Goal: Task Accomplishment & Management: Manage account settings

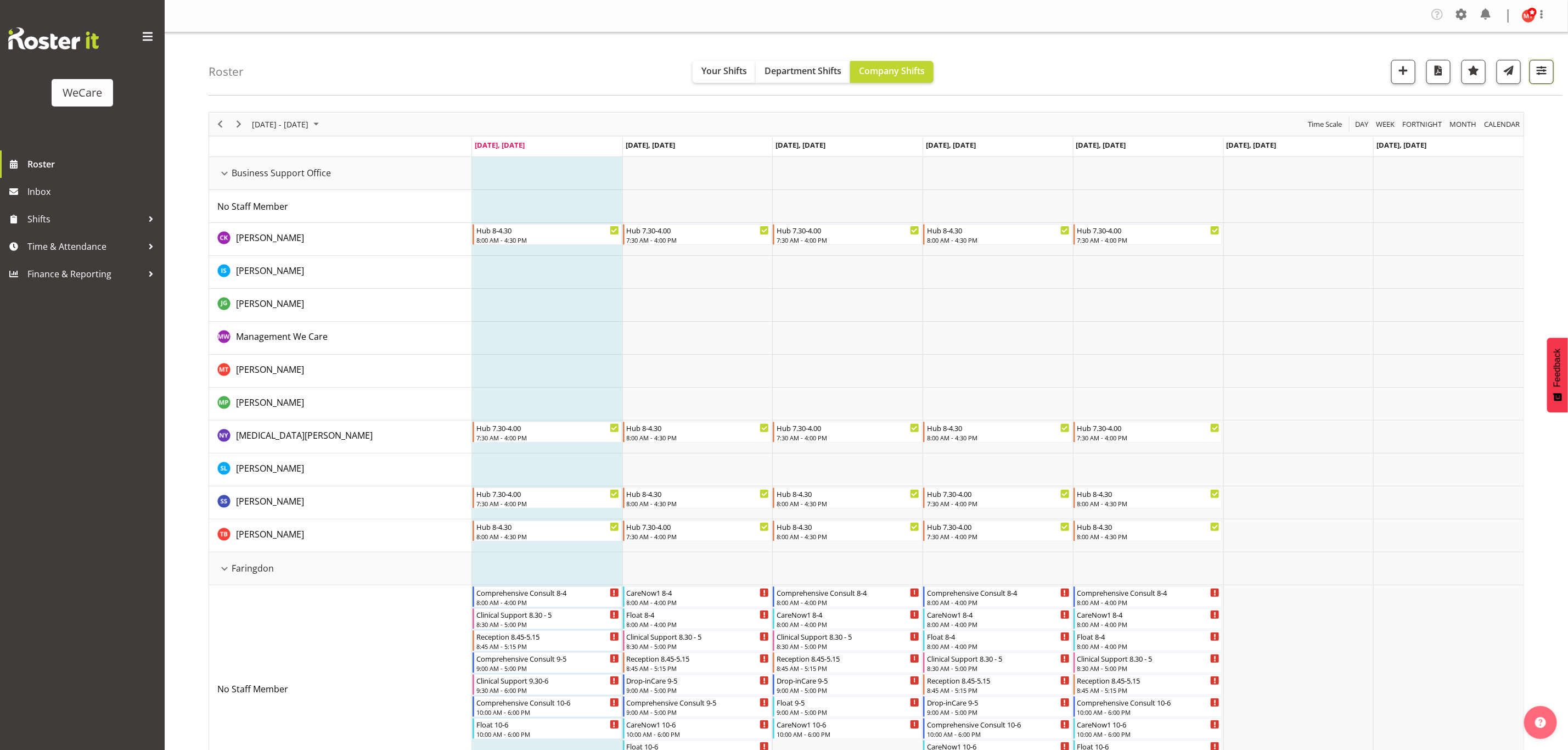
click at [1539, 69] on span "button" at bounding box center [1541, 70] width 14 height 14
click at [1459, 141] on span "All Departments" at bounding box center [1472, 139] width 77 height 13
click at [1493, 251] on button "Deselect All" at bounding box center [1485, 258] width 57 height 19
checkbox input "false"
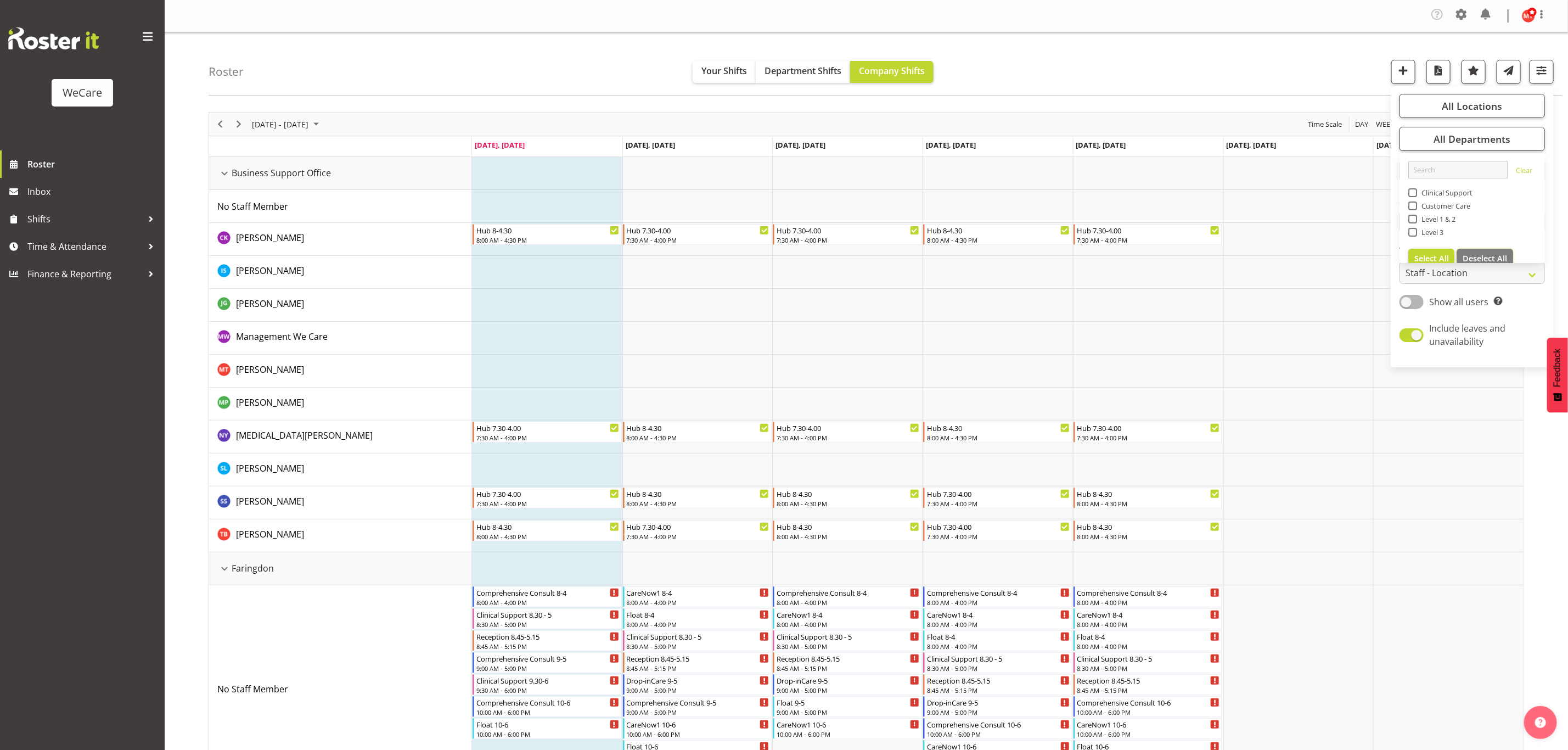
checkbox input "false"
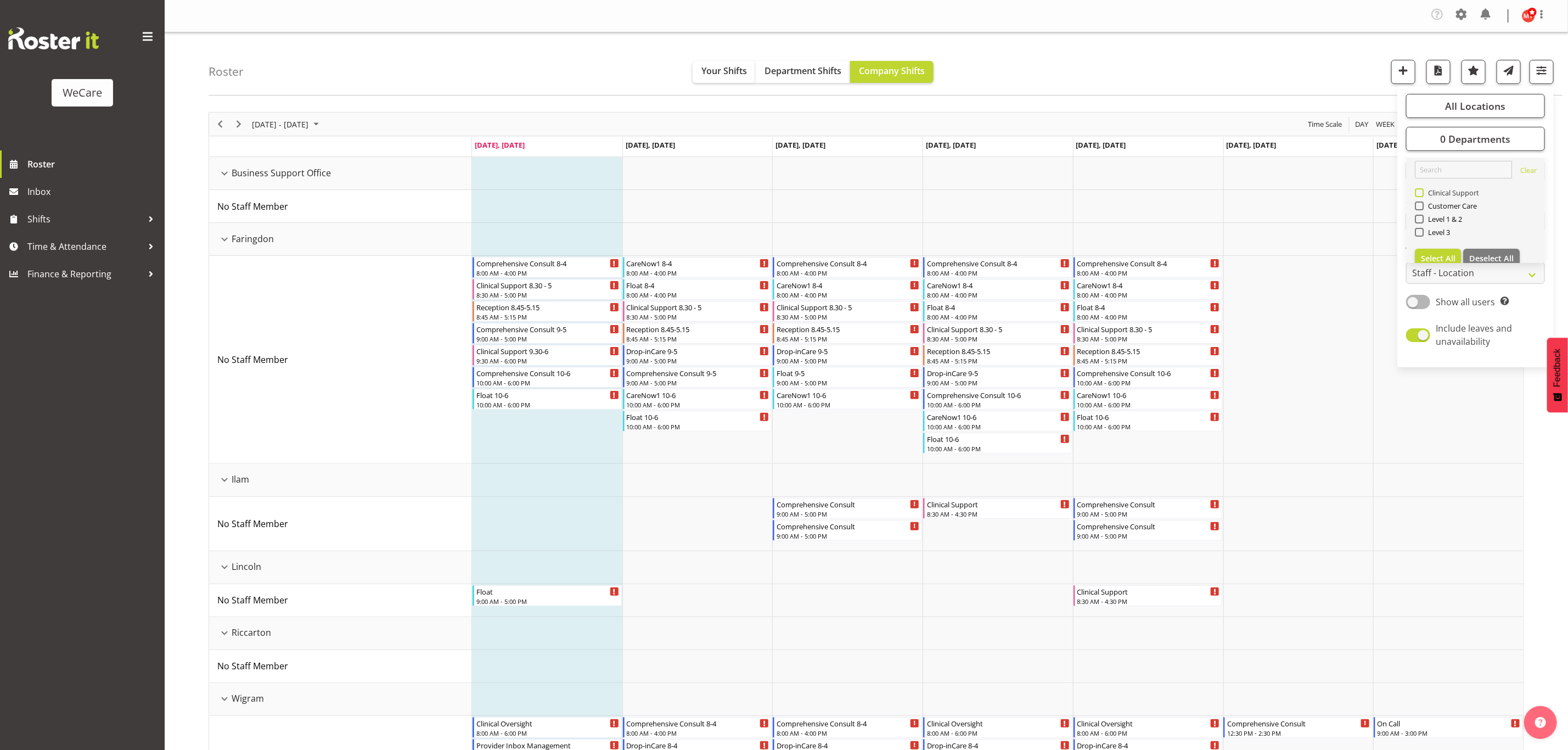
click at [1424, 192] on span "Clinical Support" at bounding box center [1452, 192] width 56 height 9
click at [1422, 192] on input "Clinical Support" at bounding box center [1418, 193] width 7 height 7
checkbox input "true"
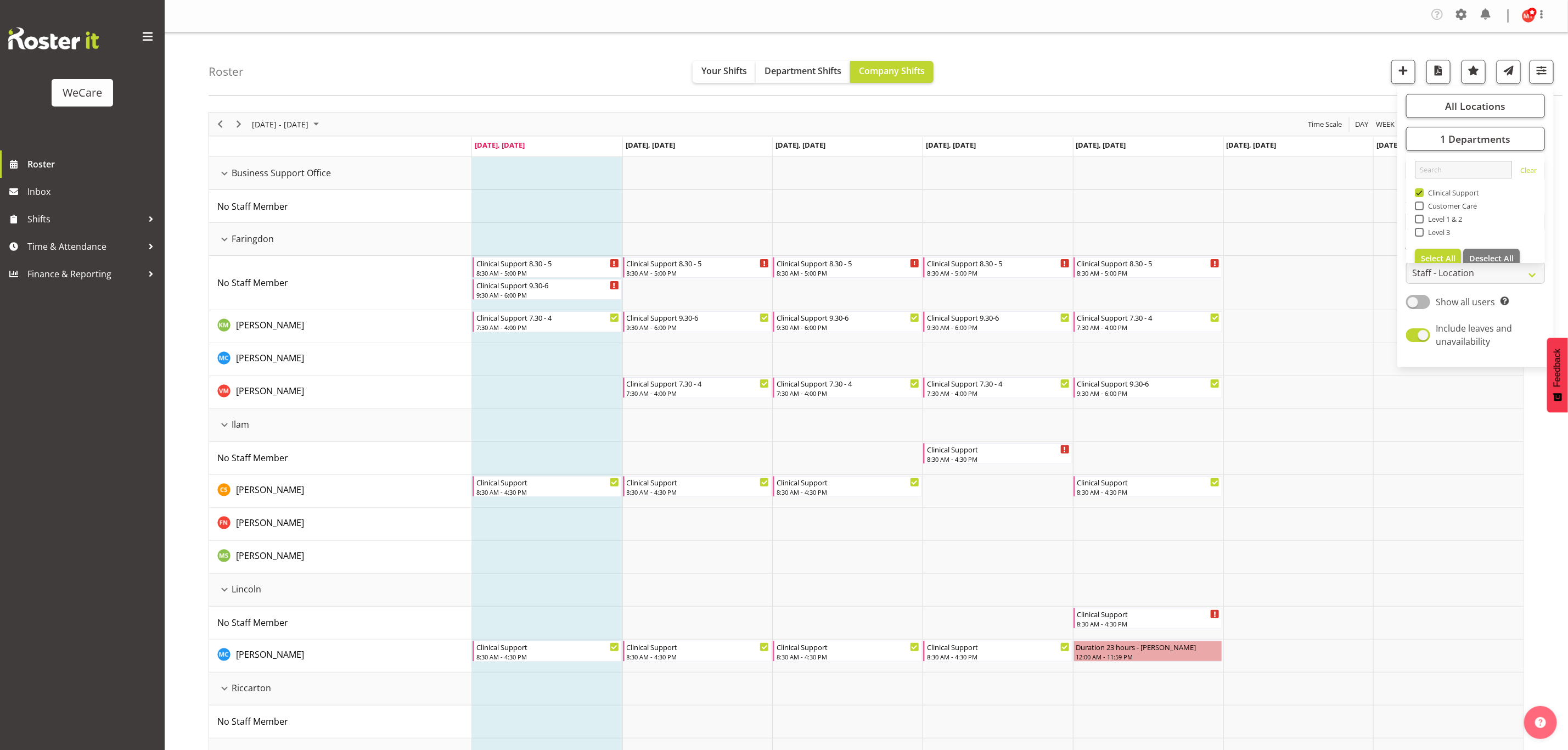
click at [1098, 68] on div "Roster Your Shifts Department Shifts Company Shifts All Locations Clear Busines…" at bounding box center [886, 64] width 1354 height 63
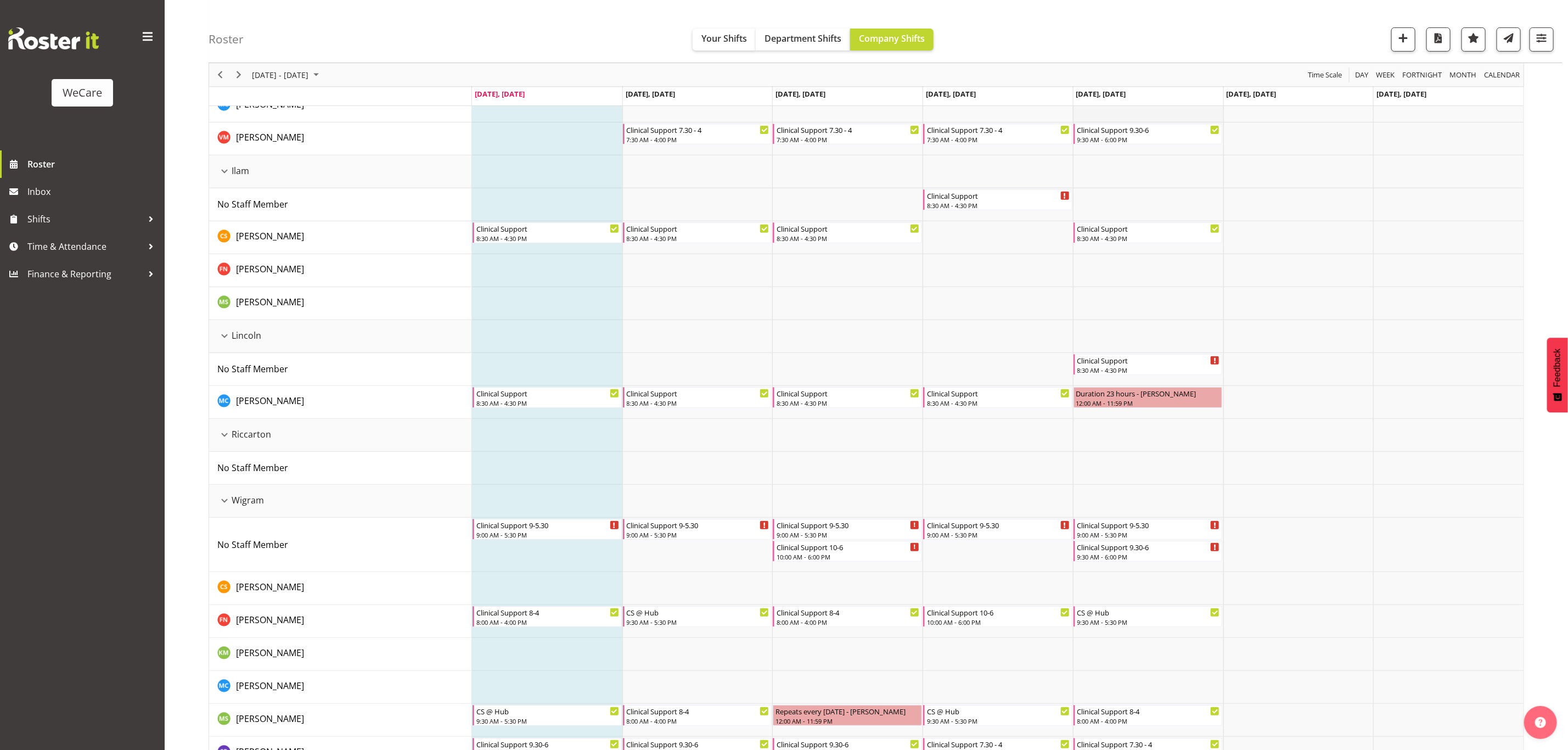
scroll to position [382, 0]
